Goal: Task Accomplishment & Management: Manage account settings

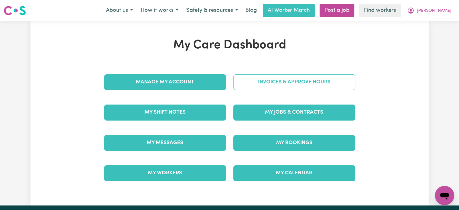
click at [262, 81] on link "Invoices & Approve Hours" at bounding box center [294, 82] width 122 height 16
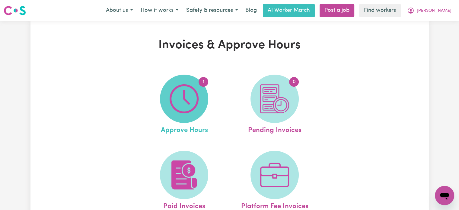
click at [182, 97] on img at bounding box center [183, 98] width 29 height 29
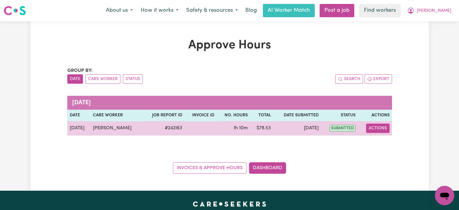
click at [375, 126] on button "Actions" at bounding box center [378, 127] width 24 height 9
click at [382, 144] on link "View Job Report" at bounding box center [393, 142] width 52 height 12
select select "pm"
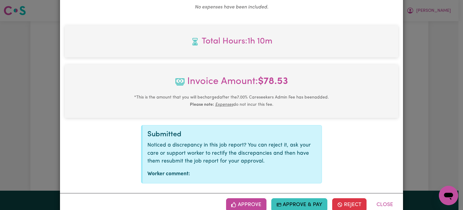
scroll to position [256, 0]
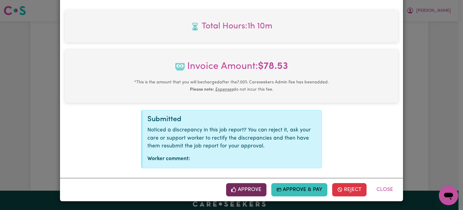
click at [254, 189] on button "Approve" at bounding box center [246, 189] width 40 height 13
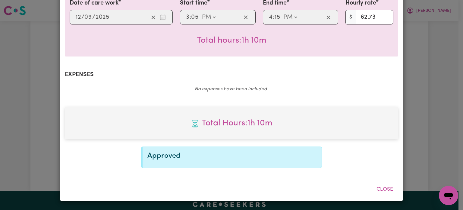
scroll to position [159, 0]
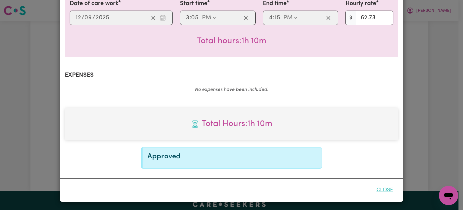
click at [383, 189] on button "Close" at bounding box center [384, 189] width 27 height 13
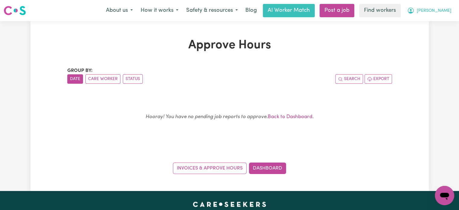
click at [439, 11] on span "[PERSON_NAME]" at bounding box center [433, 11] width 35 height 7
click at [433, 34] on link "My SC Dashboard" at bounding box center [431, 34] width 48 height 11
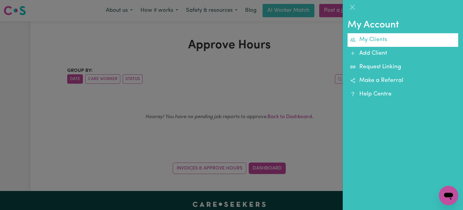
click at [389, 39] on link "My Clients" at bounding box center [403, 40] width 111 height 14
